Goal: Find specific page/section: Find specific page/section

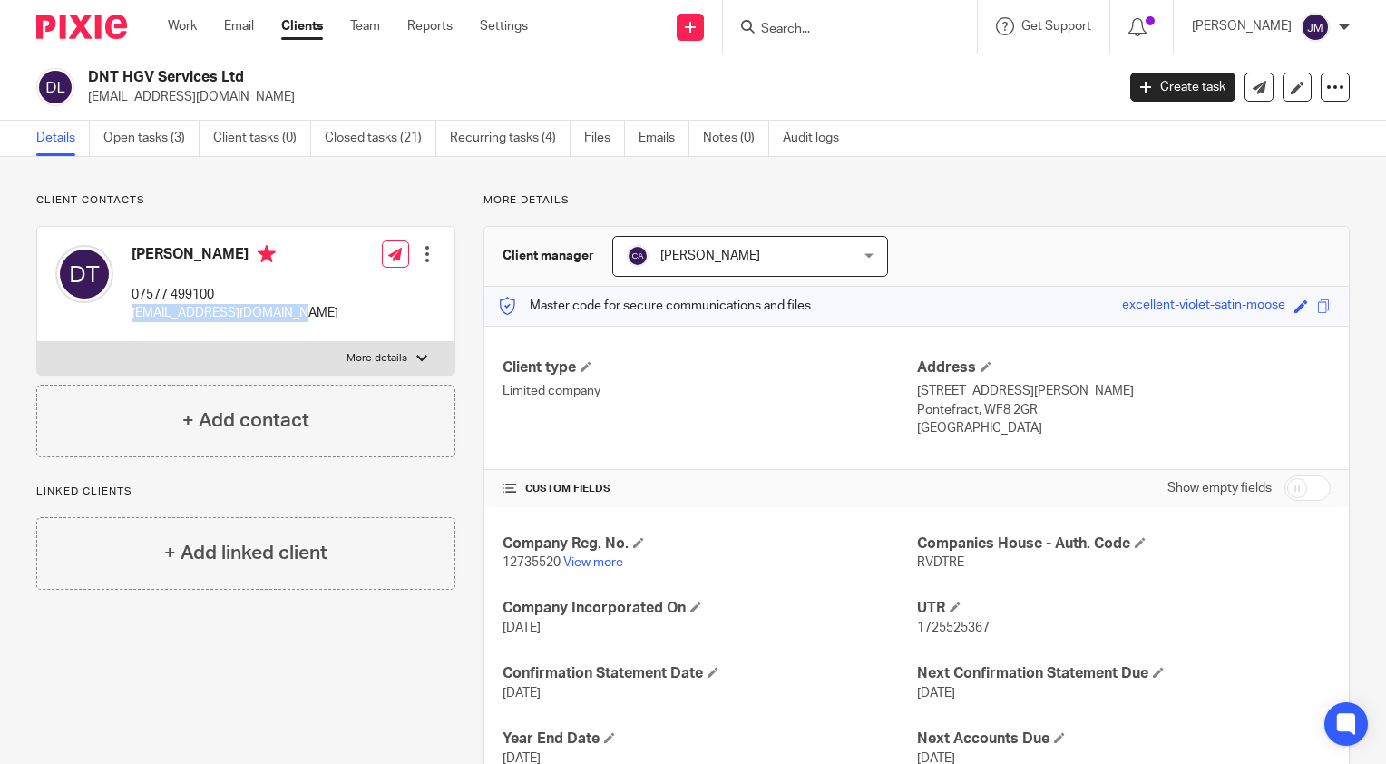
scroll to position [63, 0]
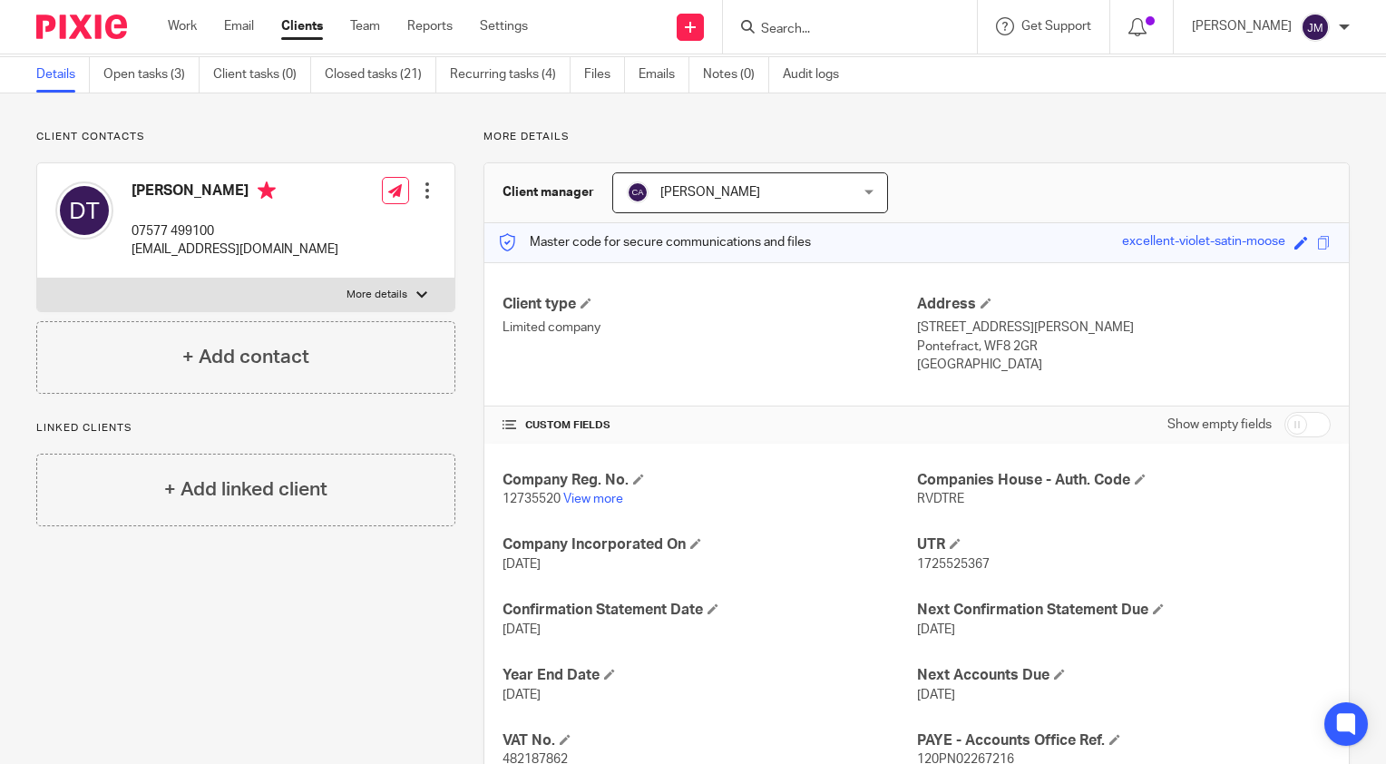
click at [918, 39] on div at bounding box center [850, 27] width 254 height 54
click at [911, 30] on input "Search" at bounding box center [840, 30] width 163 height 16
type input "ocpr"
click button "submit" at bounding box center [0, 0] width 0 height 0
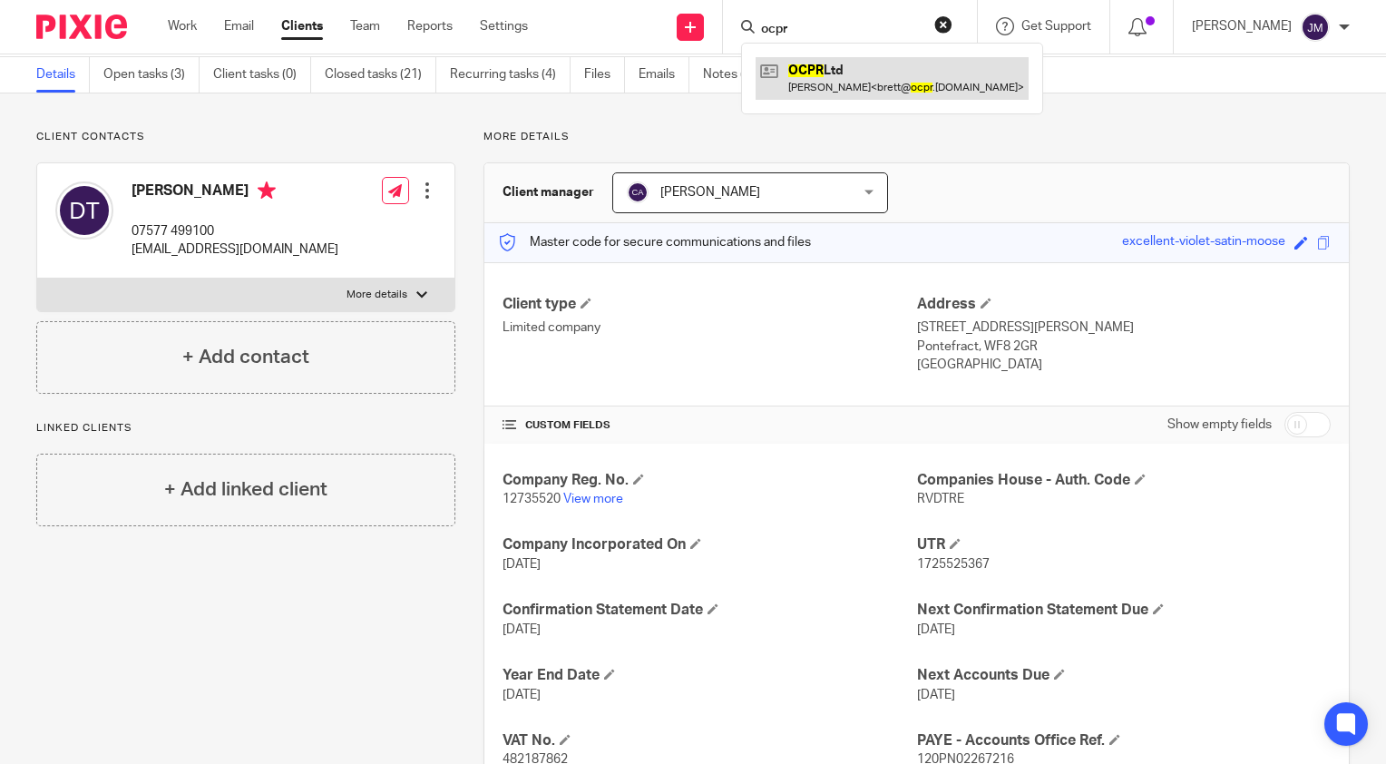
click at [852, 87] on link at bounding box center [891, 78] width 273 height 42
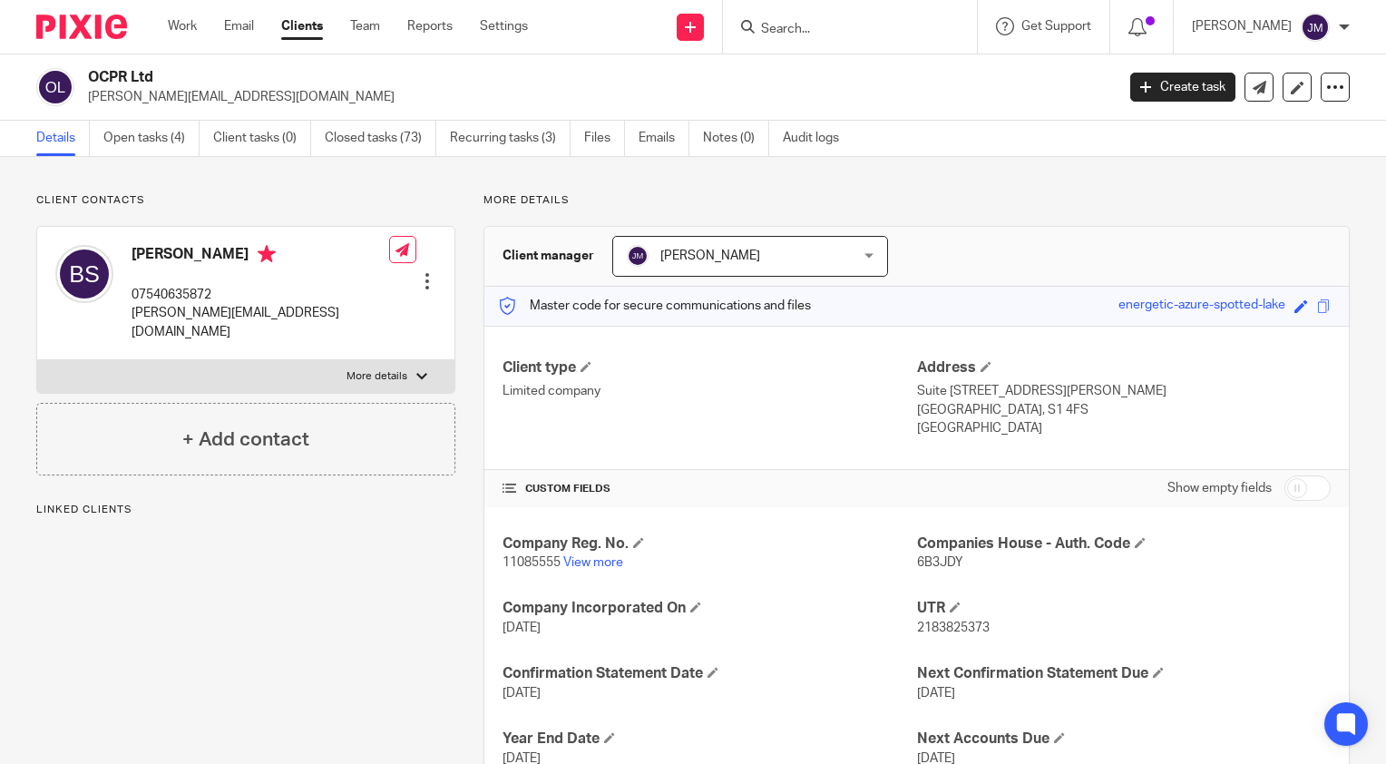
scroll to position [181, 0]
